Goal: Use online tool/utility: Utilize a website feature to perform a specific function

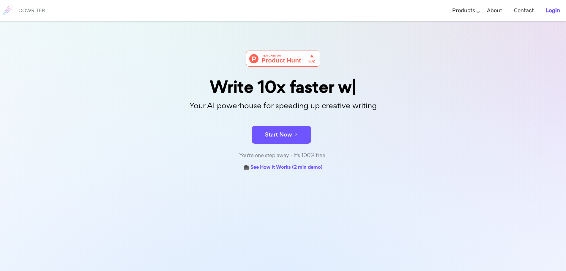
click at [552, 9] on b "Login" at bounding box center [553, 10] width 14 height 7
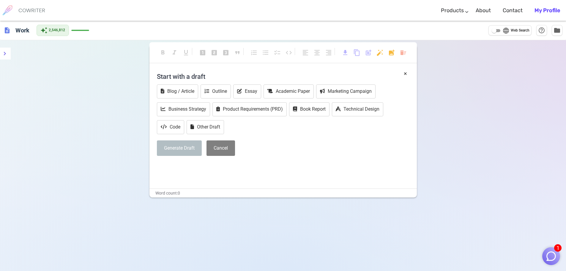
click at [551, 255] on img "button" at bounding box center [551, 255] width 11 height 11
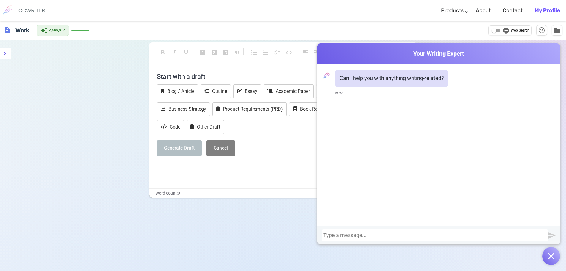
click at [397, 236] on div at bounding box center [436, 235] width 224 height 6
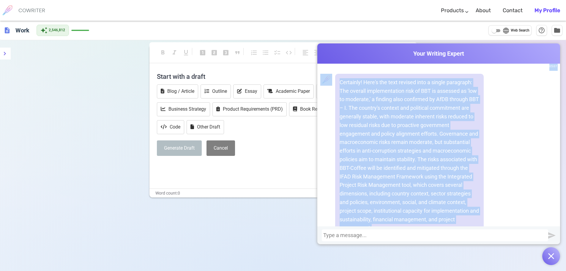
scroll to position [611, 0]
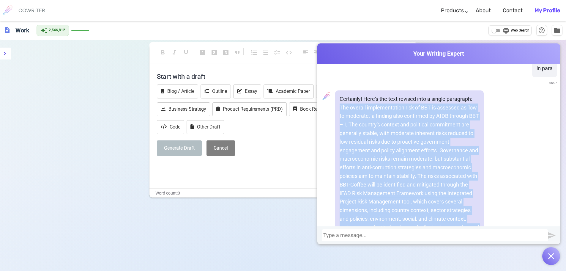
drag, startPoint x: 381, startPoint y: 190, endPoint x: 338, endPoint y: 109, distance: 92.1
click at [340, 109] on p "The overall implementation risk of BBT is assessed as 'low to moderate,' a find…" at bounding box center [410, 176] width 140 height 146
copy p "The overall implementation risk of BBT is assessed as 'low to moderate,' a find…"
click at [404, 145] on p "The overall implementation risk of BBT is assessed as 'low to moderate,' a find…" at bounding box center [410, 176] width 140 height 146
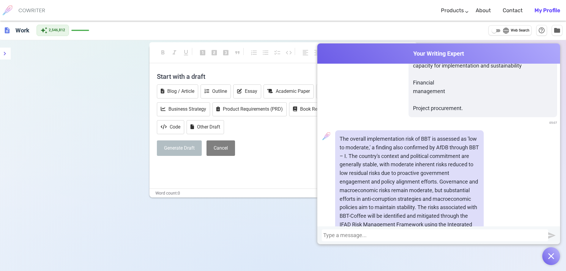
scroll to position [314, 0]
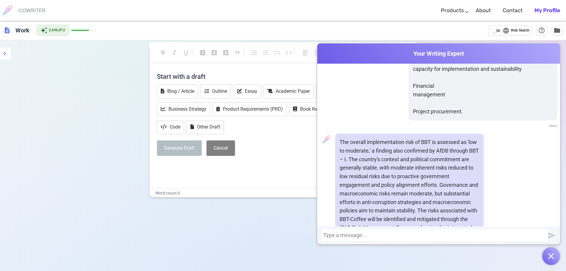
click at [398, 140] on p "The overall implementation risk of BBT is assessed as 'low to moderate,' a find…" at bounding box center [410, 193] width 140 height 111
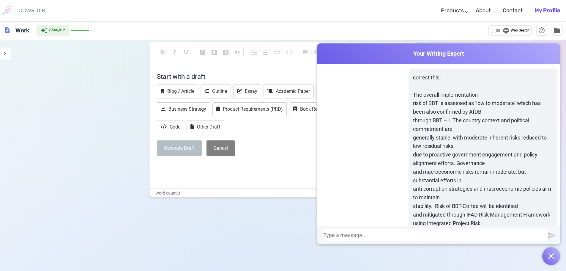
scroll to position [17, 0]
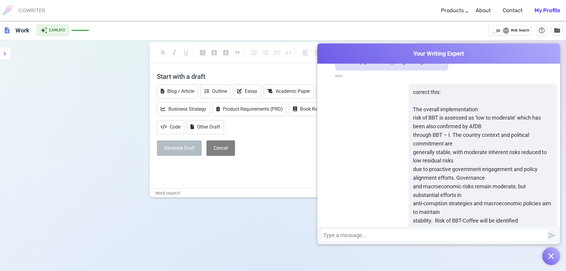
click at [350, 232] on div at bounding box center [435, 235] width 227 height 12
click at [350, 233] on div at bounding box center [436, 235] width 224 height 6
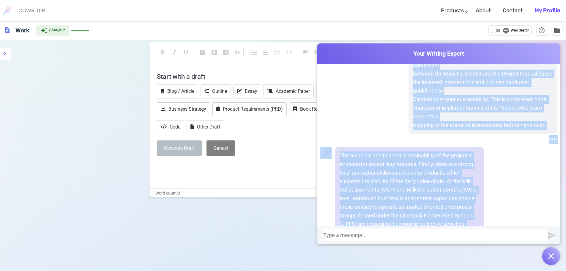
scroll to position [1909, 0]
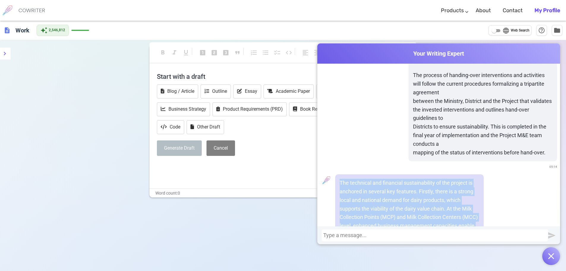
drag, startPoint x: 453, startPoint y: 190, endPoint x: 339, endPoint y: 176, distance: 114.1
copy div "The technical and financial sustainability of the project is anchored in severa…"
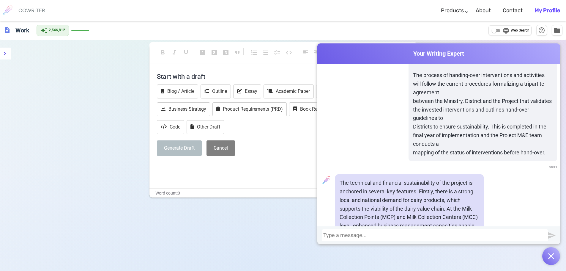
click at [405, 235] on div at bounding box center [436, 235] width 224 height 6
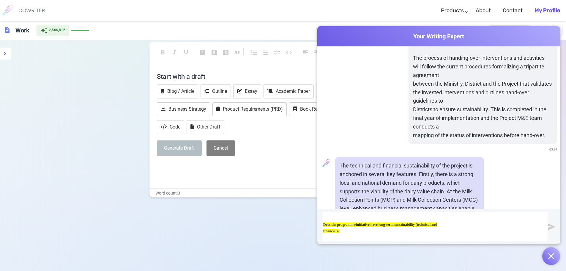
scroll to position [0, 0]
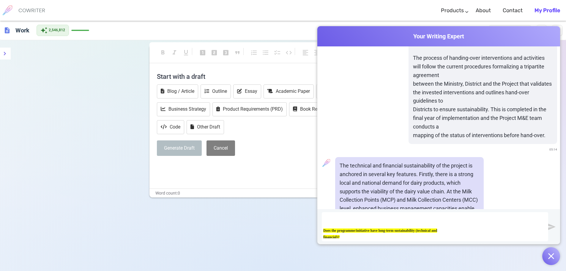
click at [334, 229] on span "Does the programme/initiative have long-term sustainability (technical and fina…" at bounding box center [381, 233] width 114 height 11
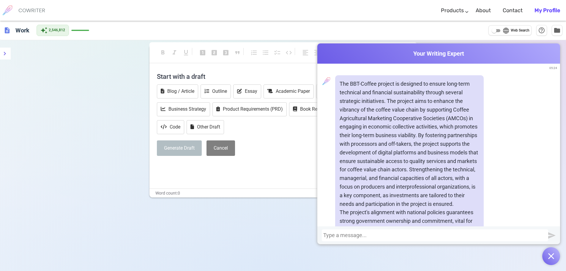
scroll to position [3242, 0]
drag, startPoint x: 443, startPoint y: 189, endPoint x: 344, endPoint y: 84, distance: 144.1
copy div "The BBT-Coffee project is designed to ensure long-term technical and financial …"
